Goal: Task Accomplishment & Management: Manage account settings

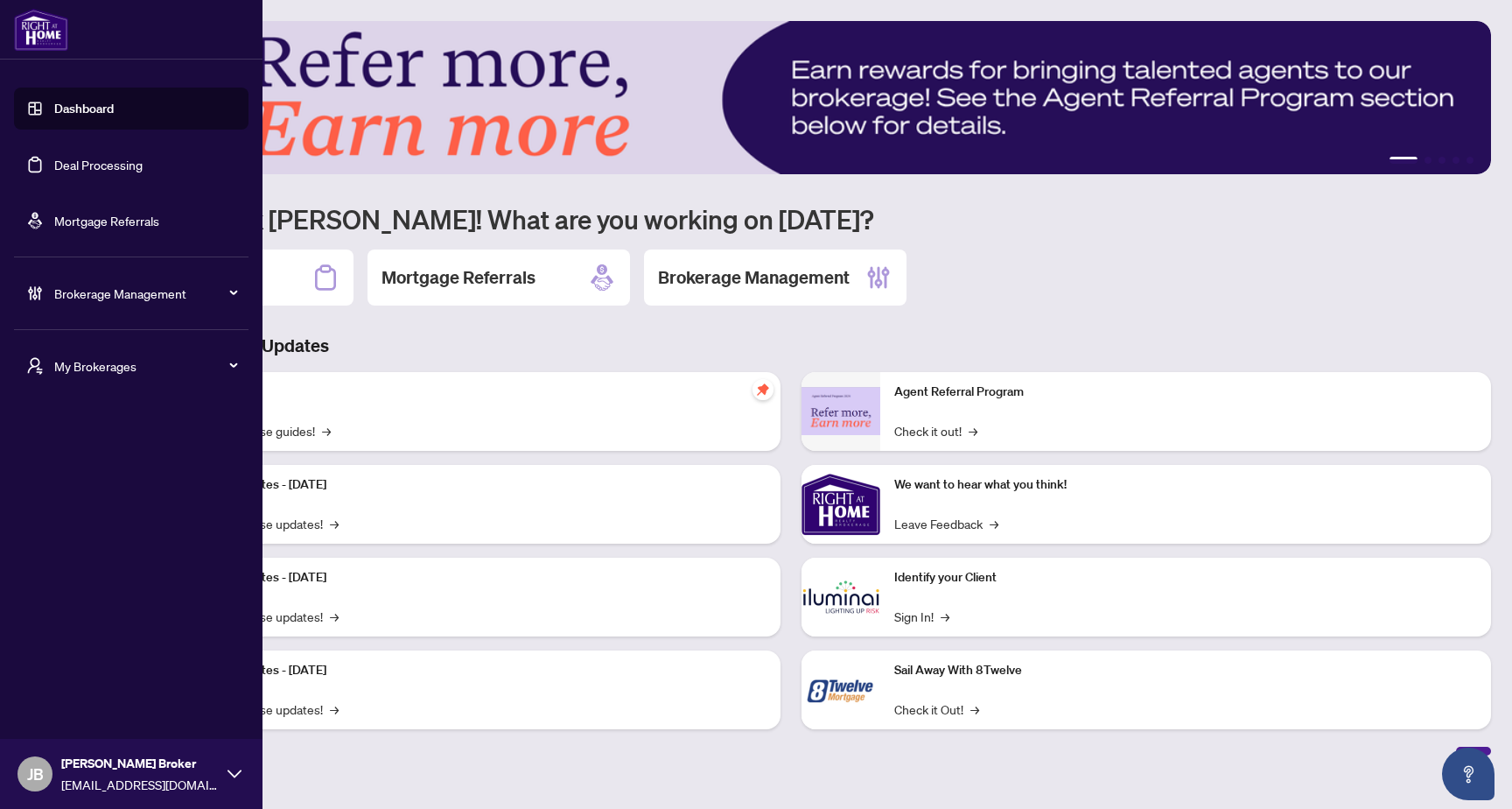
click at [133, 292] on span "Brokerage Management" at bounding box center [145, 293] width 182 height 19
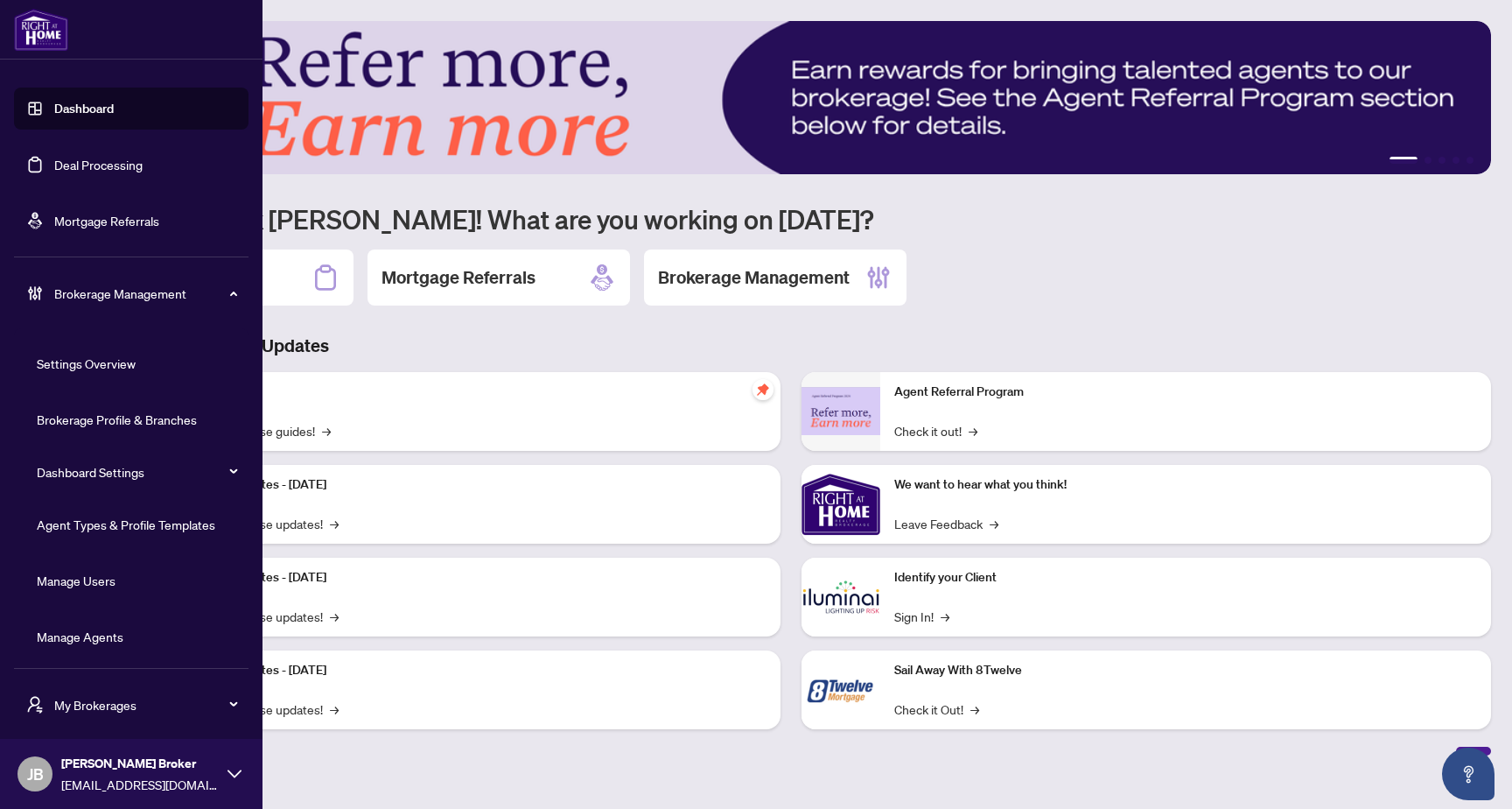
scroll to position [5, 0]
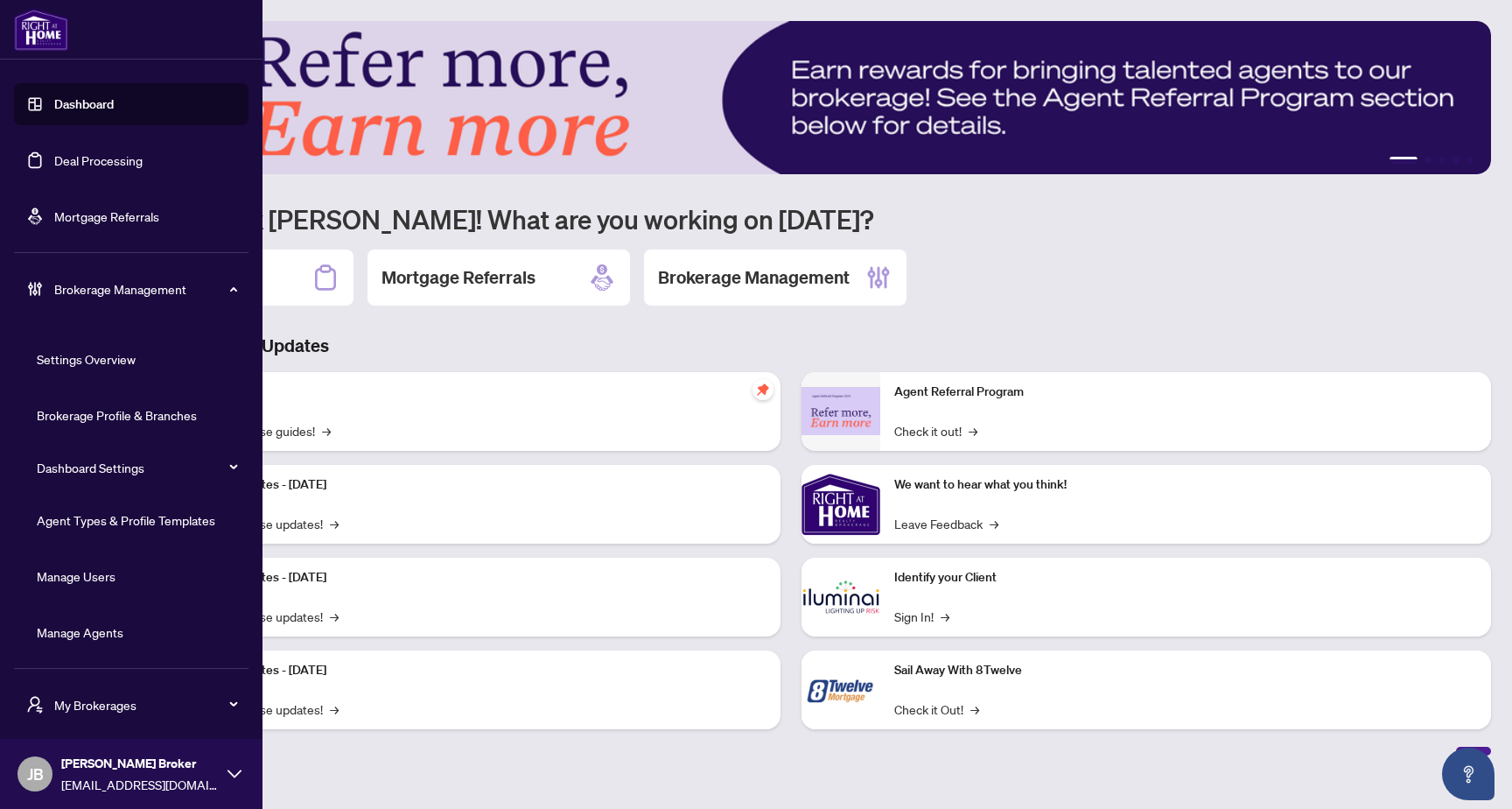
click at [88, 638] on link "Manage Agents" at bounding box center [81, 631] width 87 height 16
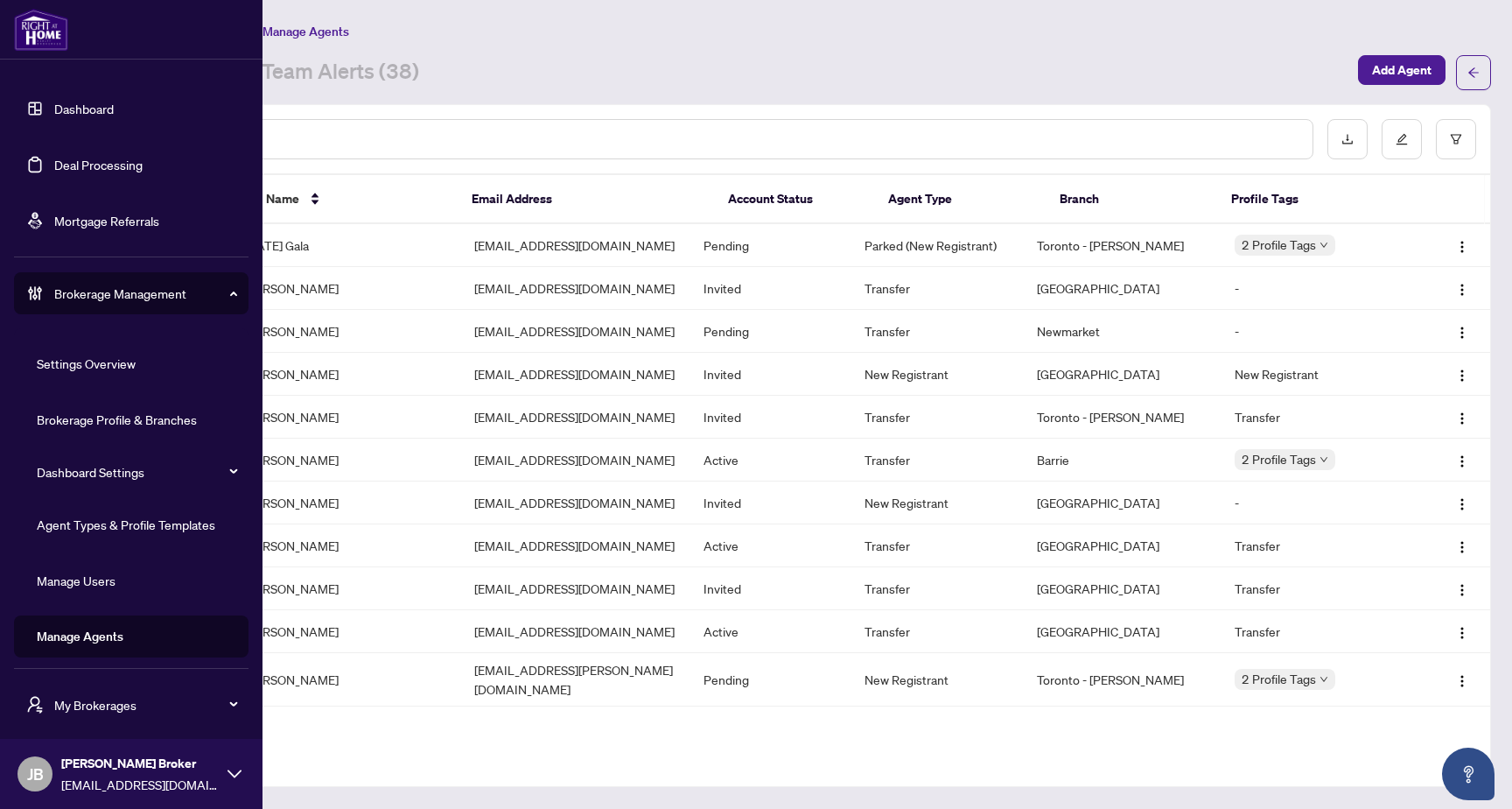
click at [117, 527] on link "Agent Types & Profile Templates" at bounding box center [126, 524] width 179 height 16
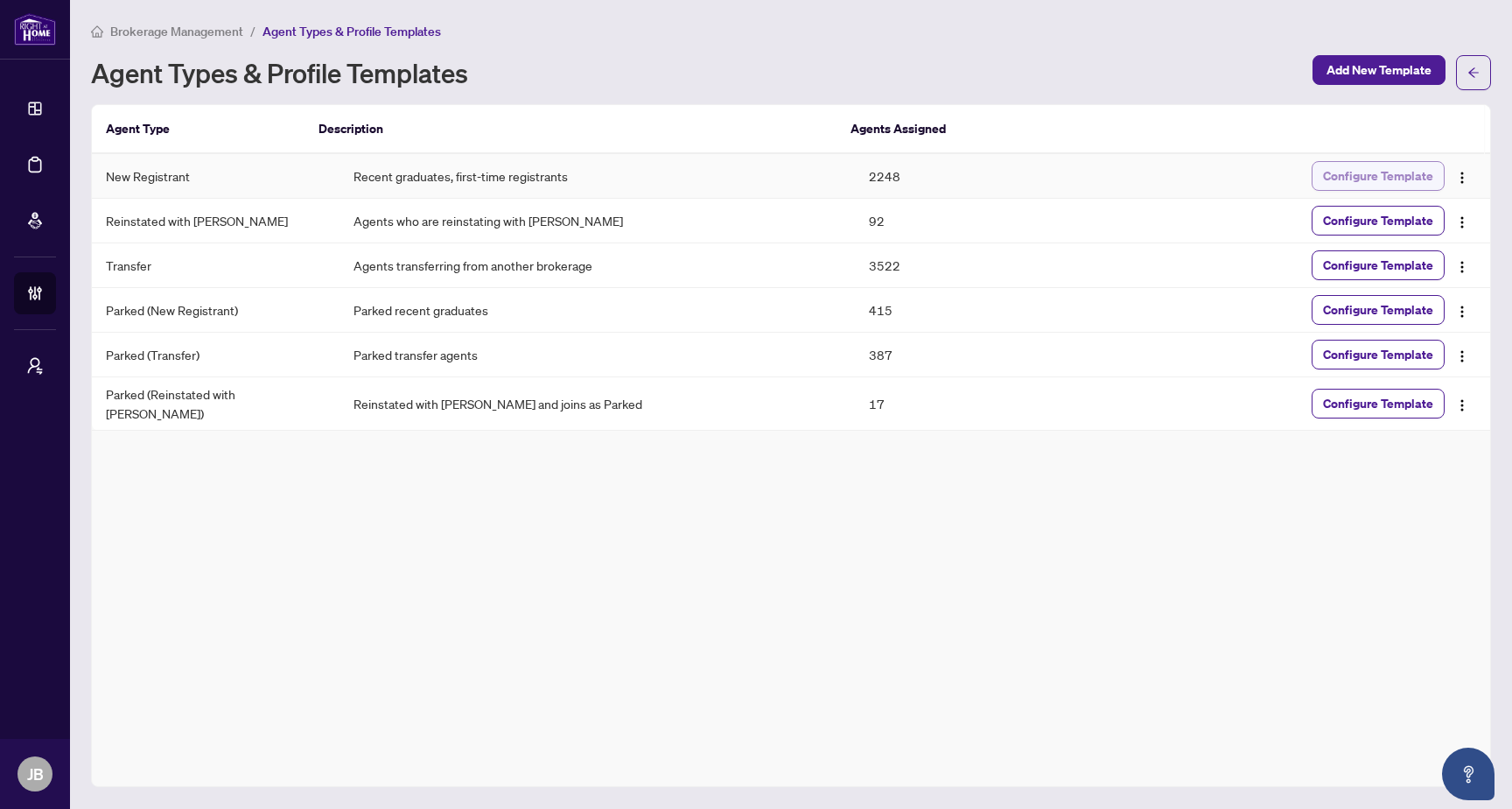
click at [1381, 177] on span "Configure Template" at bounding box center [1378, 176] width 110 height 28
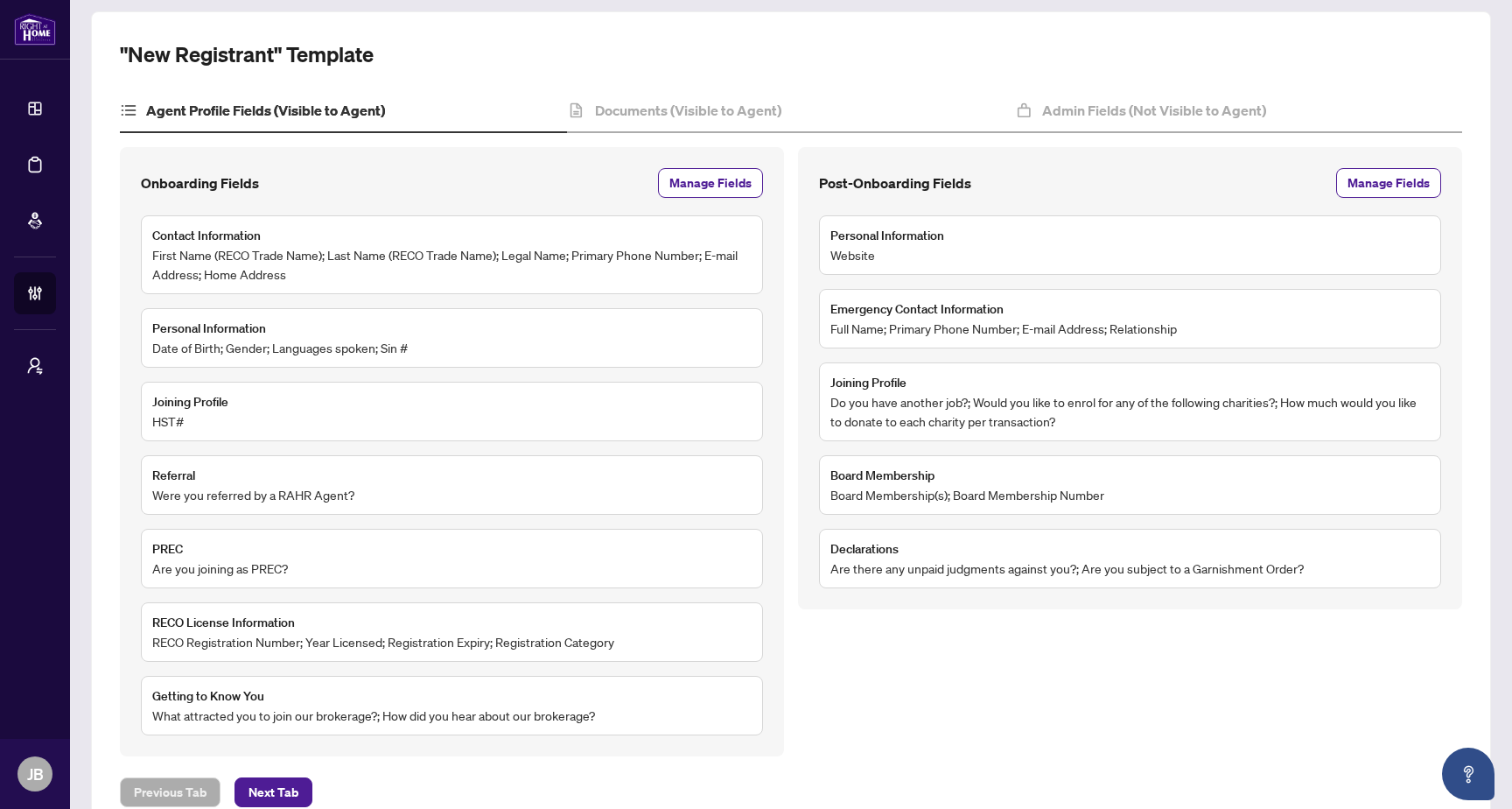
scroll to position [144, 0]
click at [1154, 106] on h4 "Admin Fields (Not Visible to Agent)" at bounding box center [1154, 108] width 224 height 21
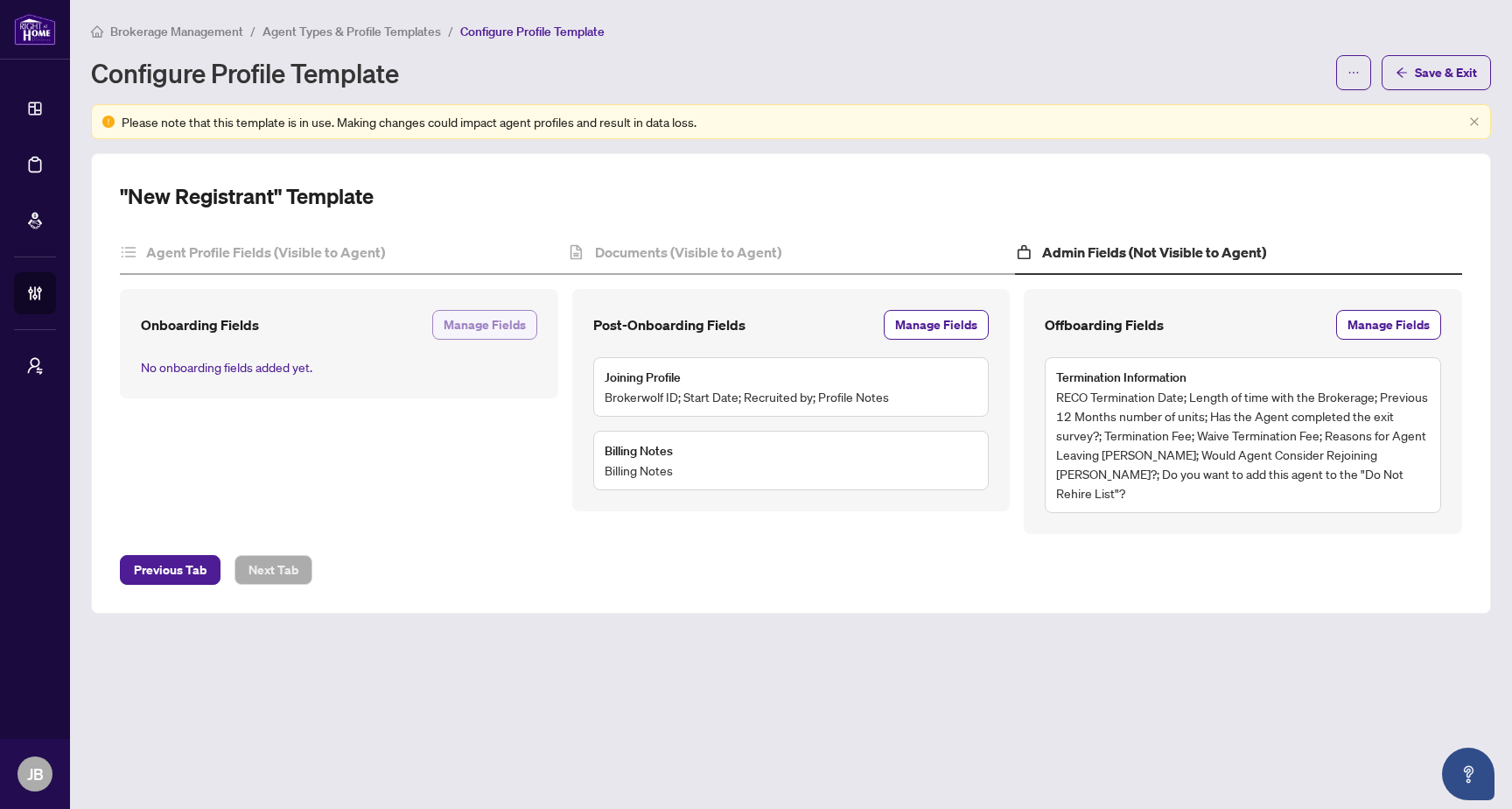
click at [460, 330] on span "Manage Fields" at bounding box center [485, 324] width 82 height 28
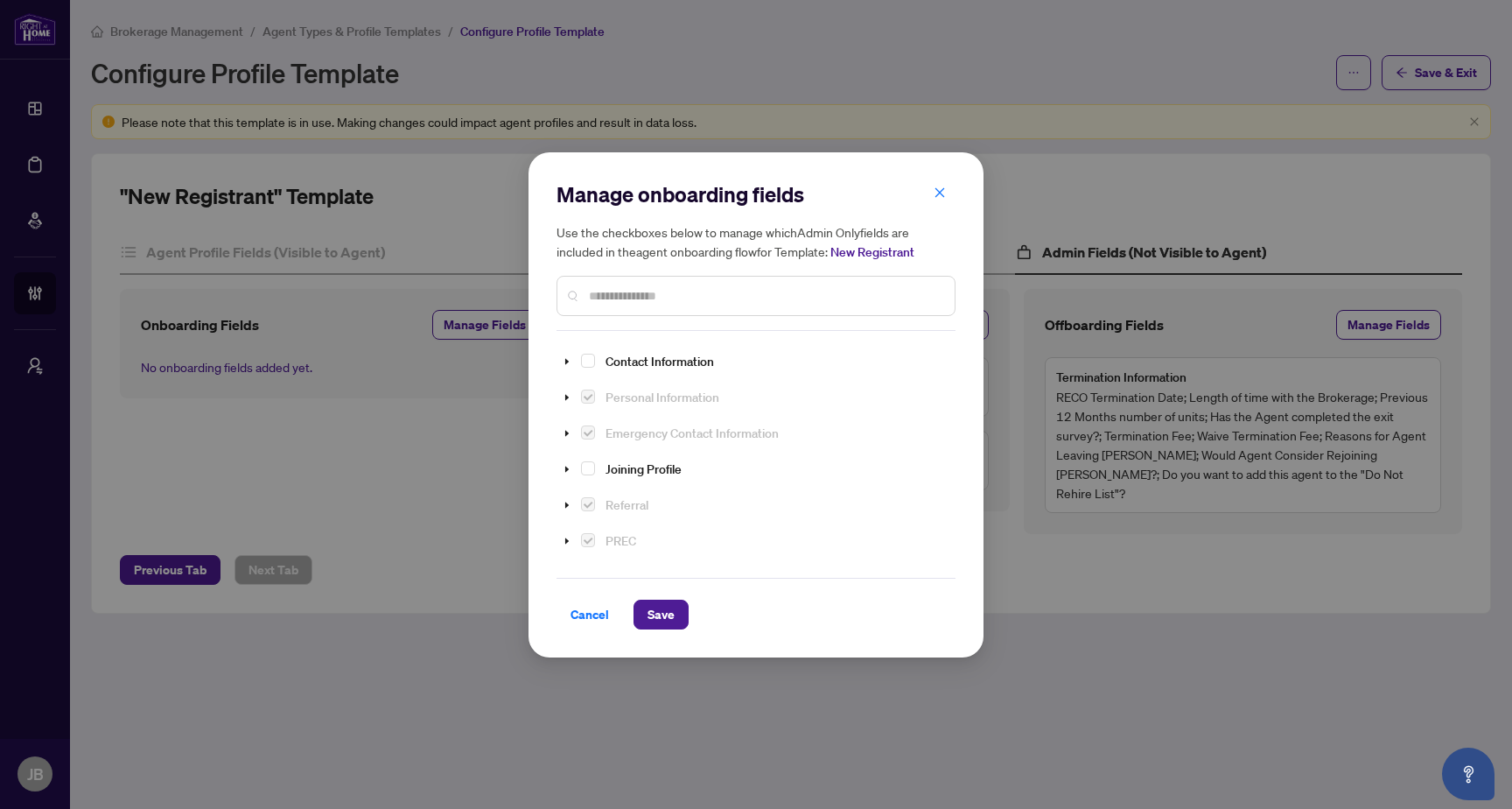
click at [735, 329] on div "Manage onboarding fields Use the checkboxes below to manage which Admin Only fi…" at bounding box center [756, 256] width 399 height 150
click at [572, 360] on span at bounding box center [567, 361] width 21 height 22
drag, startPoint x: 569, startPoint y: 392, endPoint x: 592, endPoint y: 403, distance: 25.5
click at [569, 392] on icon "caret-down" at bounding box center [566, 391] width 8 height 8
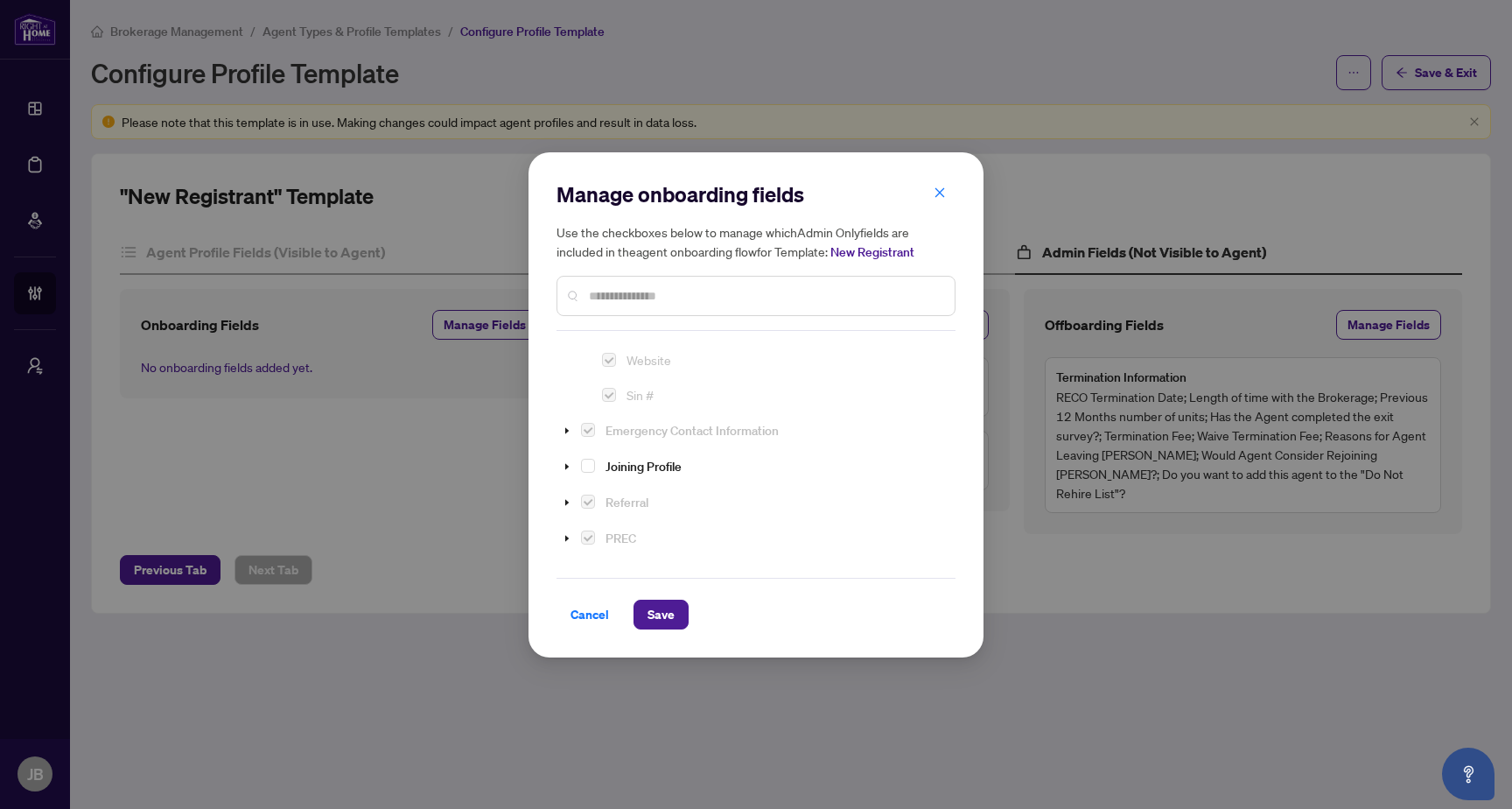
scroll to position [473, 0]
click at [561, 412] on span at bounding box center [567, 415] width 21 height 22
click at [564, 444] on icon "caret-down" at bounding box center [566, 445] width 8 height 8
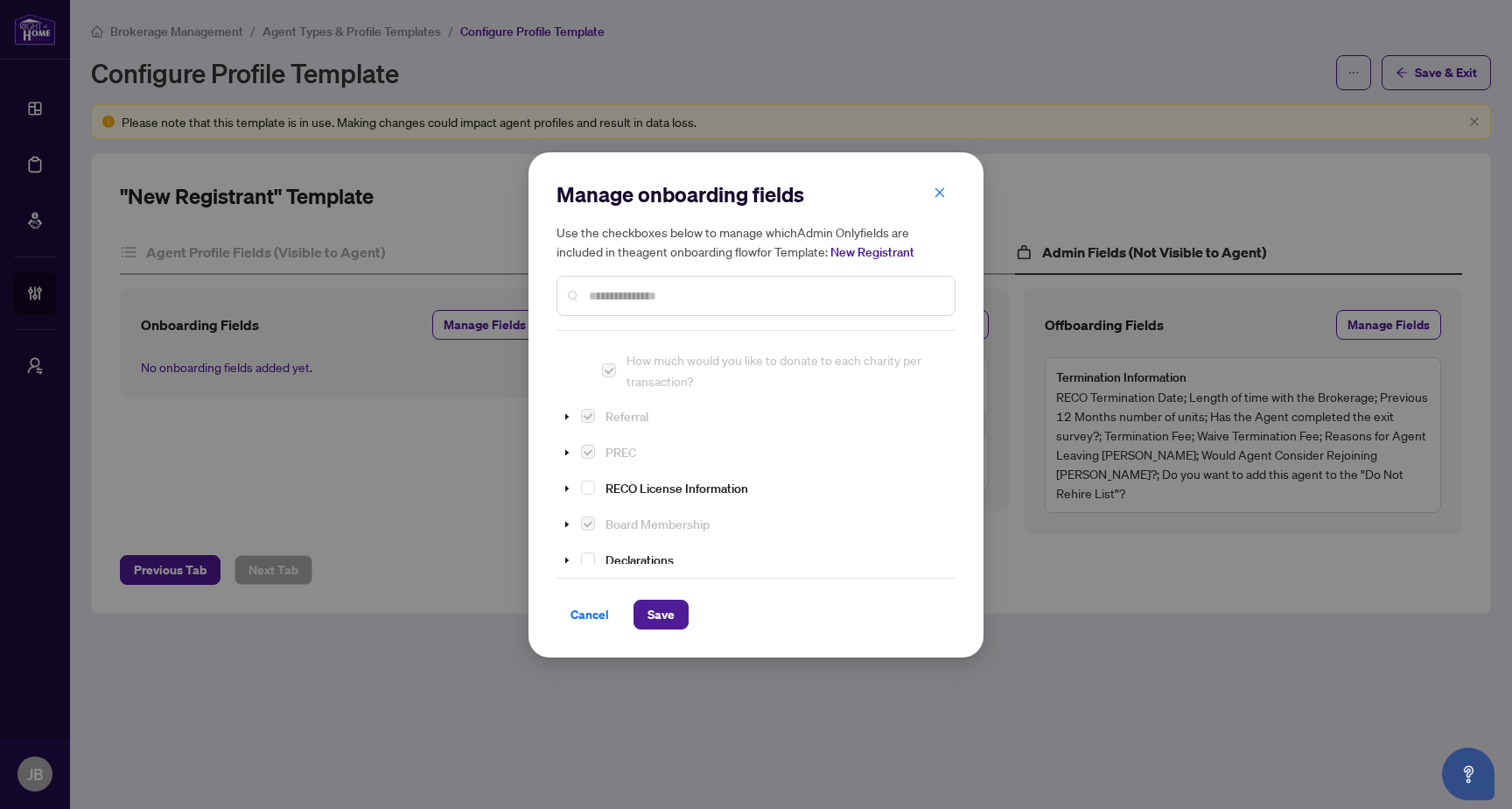
click at [553, 438] on div "Manage onboarding fields Use the checkboxes below to manage which Admin Only fi…" at bounding box center [756, 404] width 455 height 505
click at [573, 427] on span at bounding box center [567, 416] width 21 height 22
click at [569, 413] on icon "caret-down" at bounding box center [566, 408] width 8 height 8
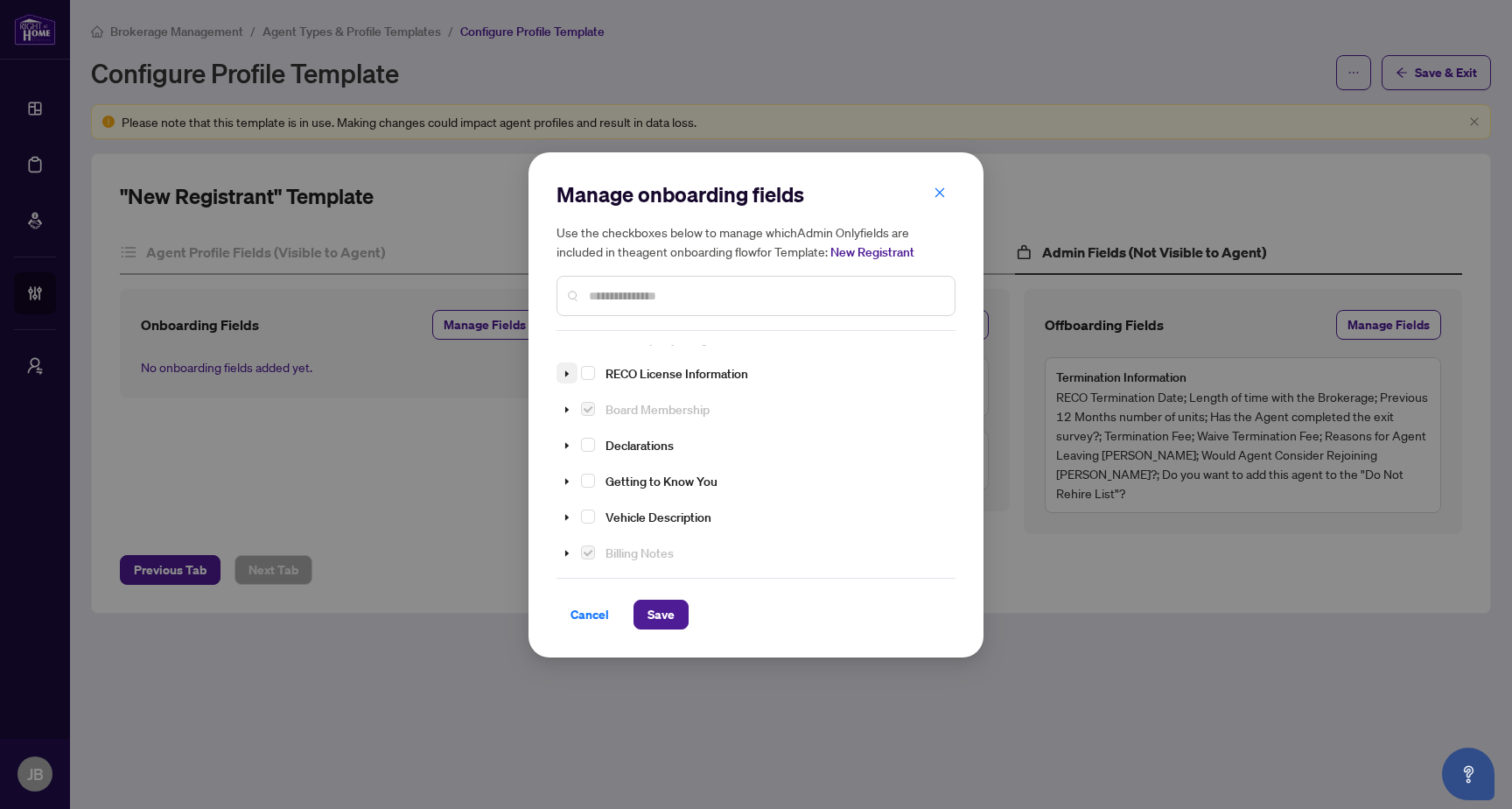
click at [562, 378] on icon "caret-down" at bounding box center [566, 373] width 8 height 8
click at [567, 540] on icon "caret-down" at bounding box center [566, 544] width 8 height 8
click at [580, 621] on span "Cancel" at bounding box center [590, 614] width 39 height 28
